Goal: Task Accomplishment & Management: Manage account settings

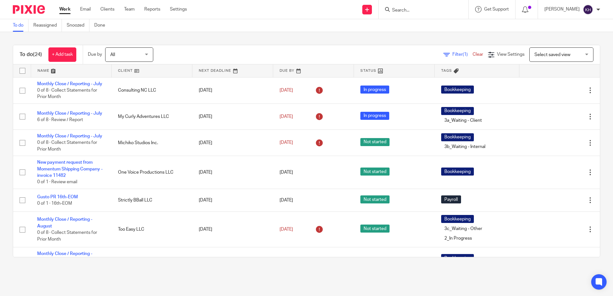
drag, startPoint x: 0, startPoint y: 0, endPoint x: 606, endPoint y: 115, distance: 616.9
click at [525, 129] on td "Edit task Delete" at bounding box center [559, 116] width 81 height 26
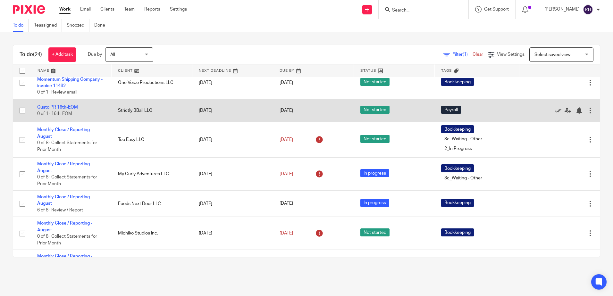
scroll to position [96, 0]
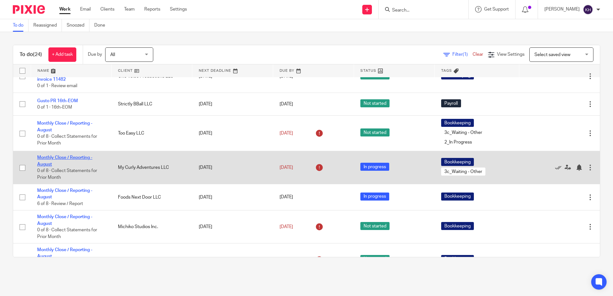
click at [79, 166] on link "Monthly Close / Reporting - August" at bounding box center [64, 160] width 55 height 11
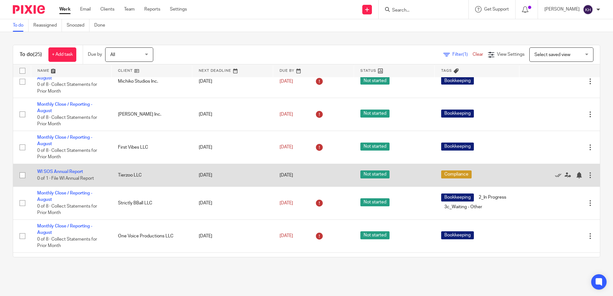
scroll to position [256, 0]
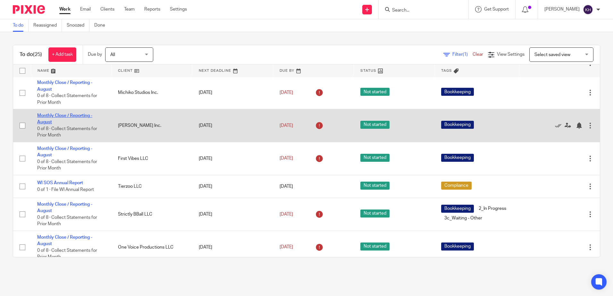
click at [76, 124] on link "Monthly Close / Reporting - August" at bounding box center [64, 118] width 55 height 11
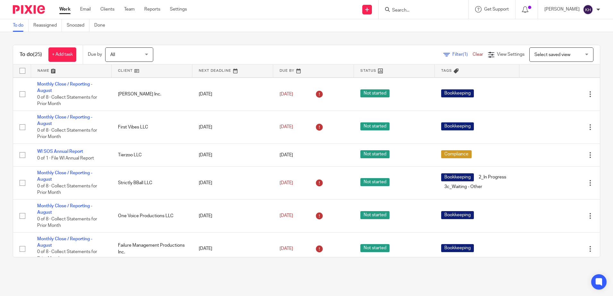
scroll to position [288, 0]
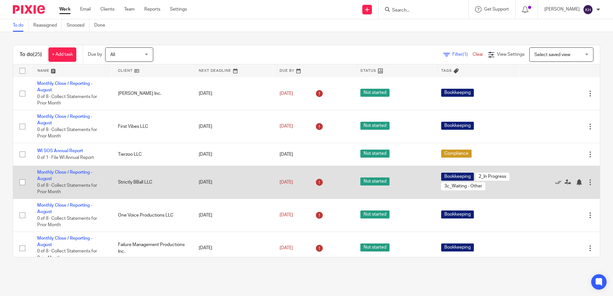
click at [85, 181] on link "Monthly Close / Reporting - August" at bounding box center [64, 175] width 55 height 11
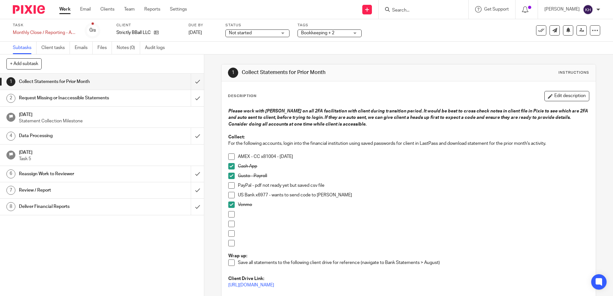
click at [66, 8] on link "Work" at bounding box center [64, 9] width 11 height 6
